Goal: Information Seeking & Learning: Learn about a topic

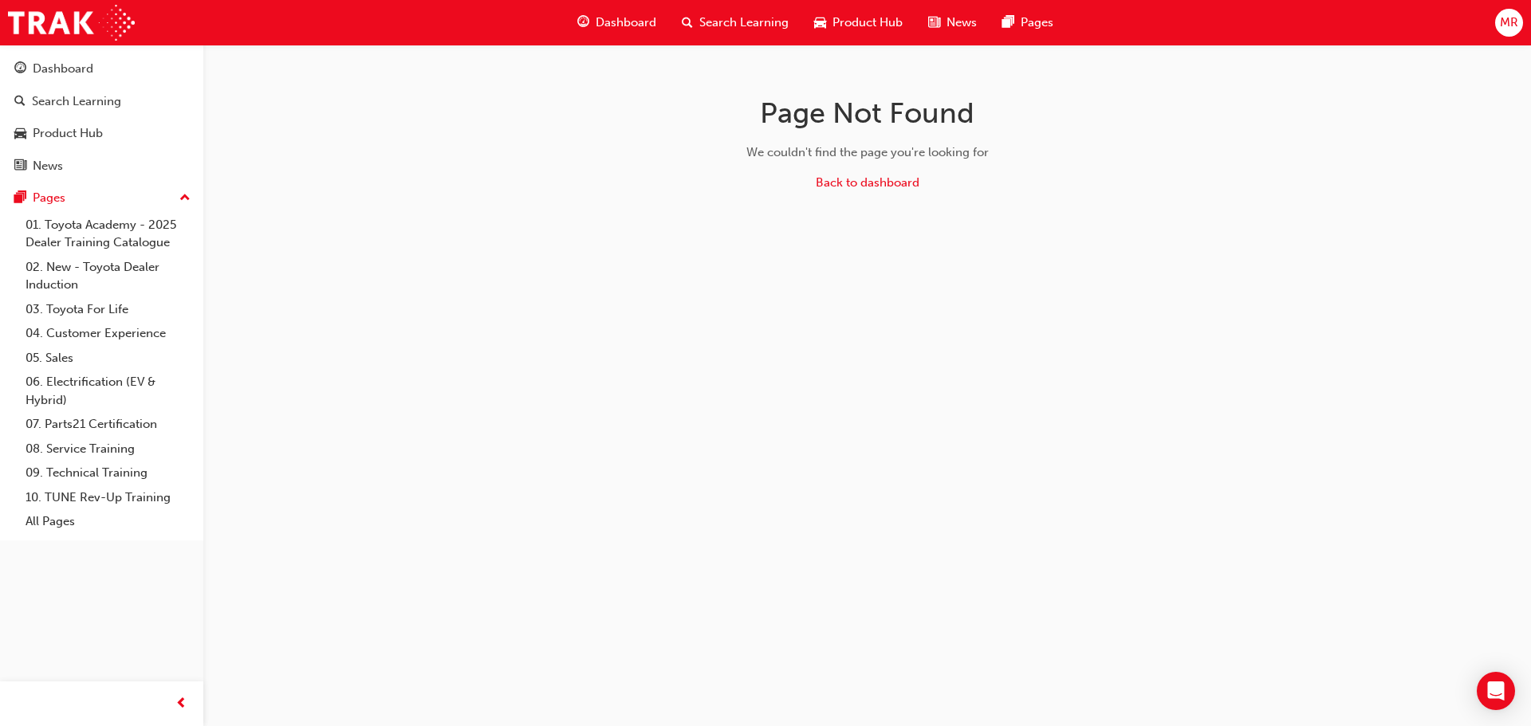
click at [617, 18] on span "Dashboard" at bounding box center [626, 23] width 61 height 18
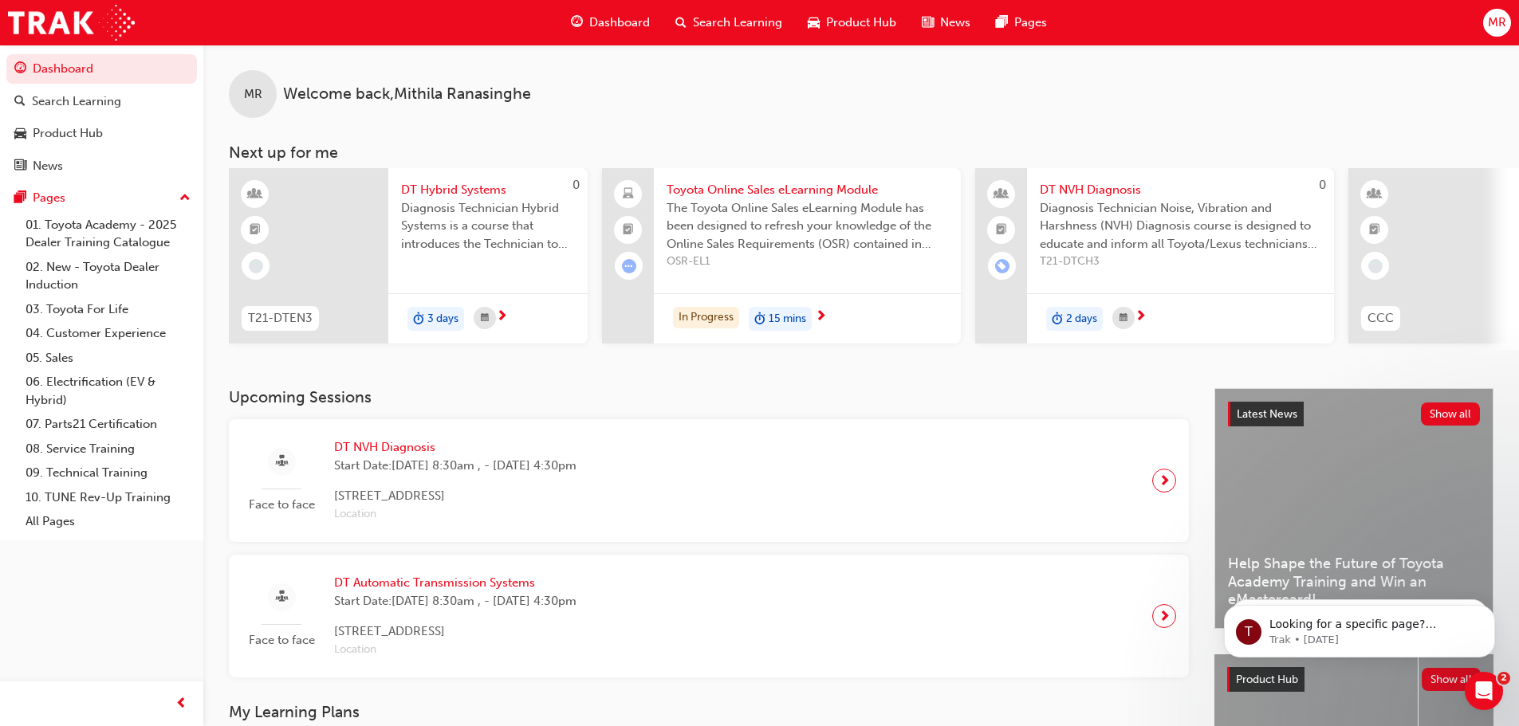
click at [624, 264] on span "learningRecordVerb_ATTEMPT-icon" at bounding box center [629, 266] width 14 height 14
click at [61, 382] on link "06. Electrification (EV & Hybrid)" at bounding box center [108, 391] width 178 height 42
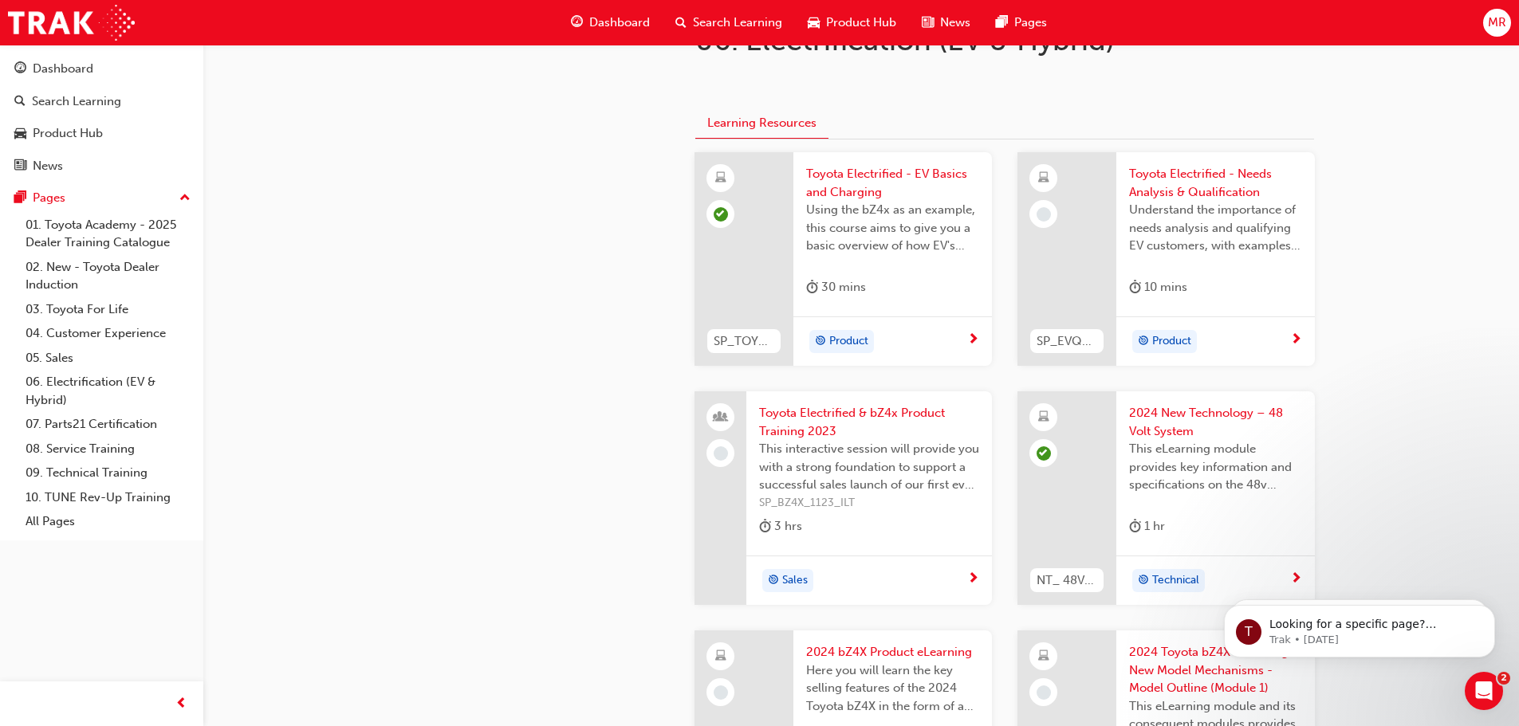
scroll to position [399, 0]
